Goal: Navigation & Orientation: Understand site structure

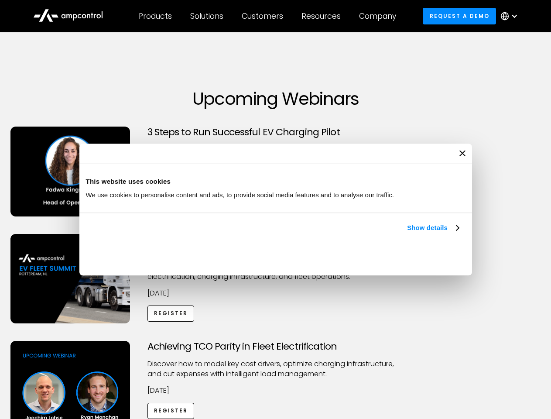
click at [407, 233] on link "Show details" at bounding box center [432, 227] width 51 height 10
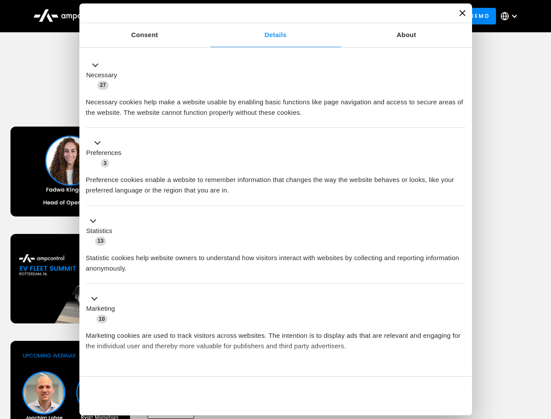
click at [460, 361] on ul "Necessary 27 Necessary cookies help make a website usable by enabling basic fun…" at bounding box center [276, 229] width 388 height 359
click at [541, 352] on div "Achieving TCO Parity in Fleet Electrification Discover how to model key cost dr…" at bounding box center [276, 409] width 548 height 137
click at [268, 16] on div "Customers" at bounding box center [262, 16] width 41 height 10
click at [155, 16] on div "Products" at bounding box center [155, 16] width 33 height 10
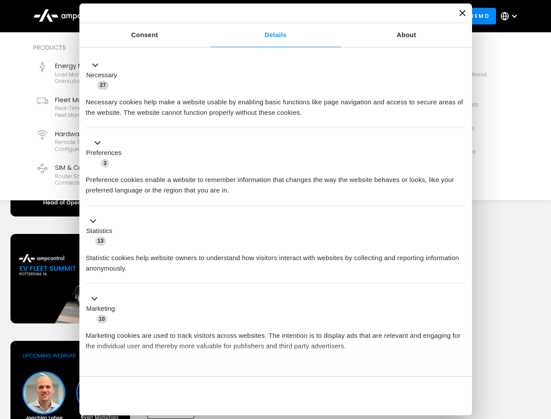
click at [207, 16] on div "Solutions" at bounding box center [206, 16] width 33 height 10
click at [264, 16] on div "Customers" at bounding box center [262, 16] width 41 height 10
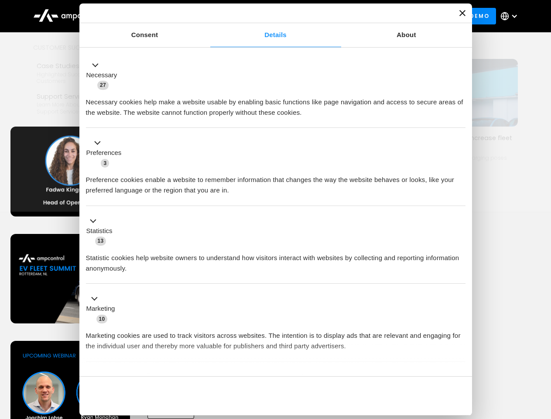
click at [323, 16] on div "Resources" at bounding box center [320, 16] width 39 height 10
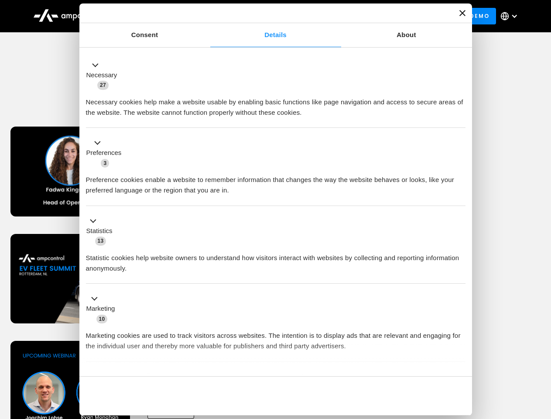
click at [380, 16] on div "Company" at bounding box center [377, 16] width 37 height 10
click at [511, 16] on div at bounding box center [514, 16] width 7 height 7
